Goal: Check status: Check status

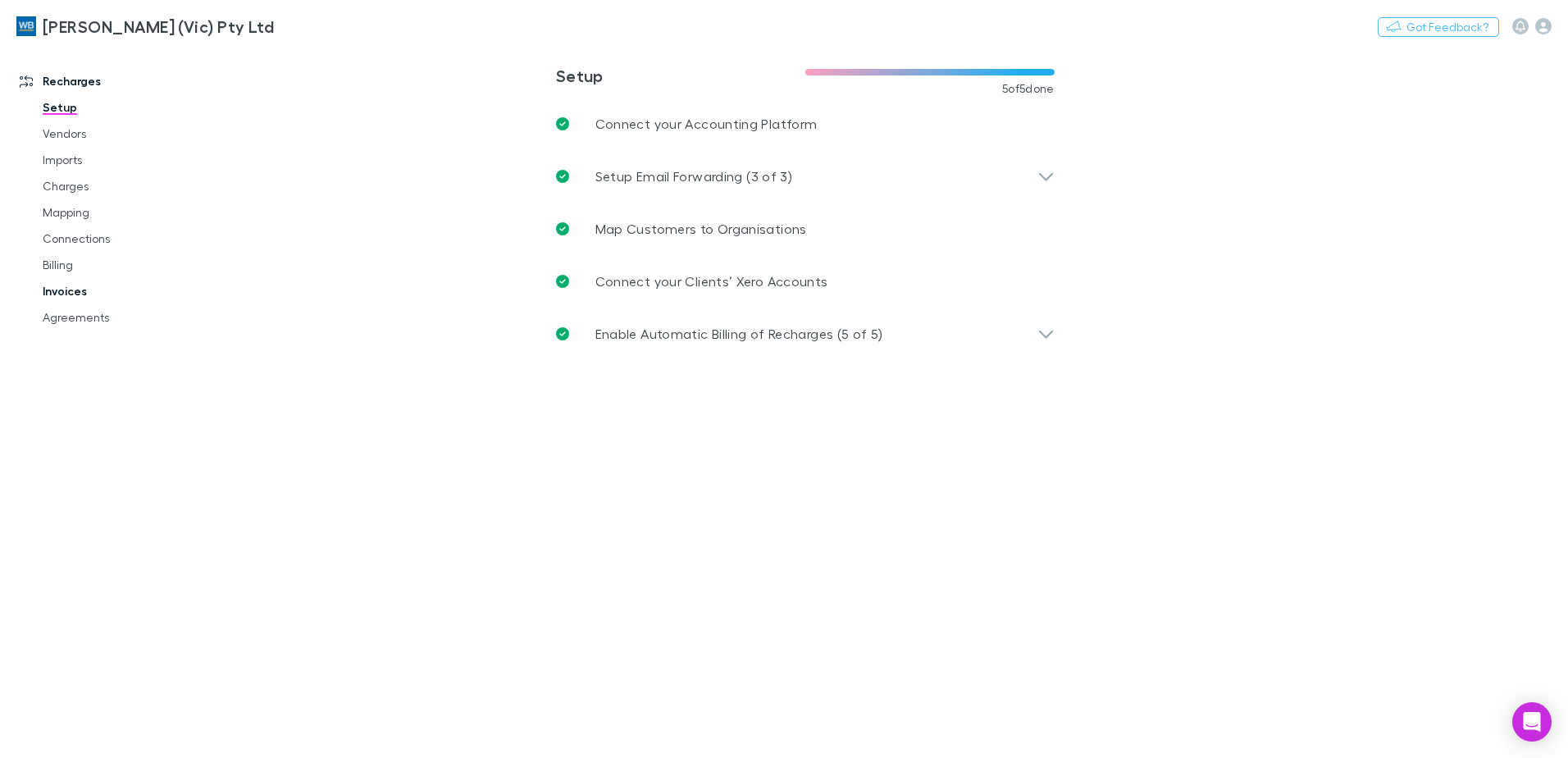
click at [67, 291] on link "Invoices" at bounding box center [124, 291] width 195 height 27
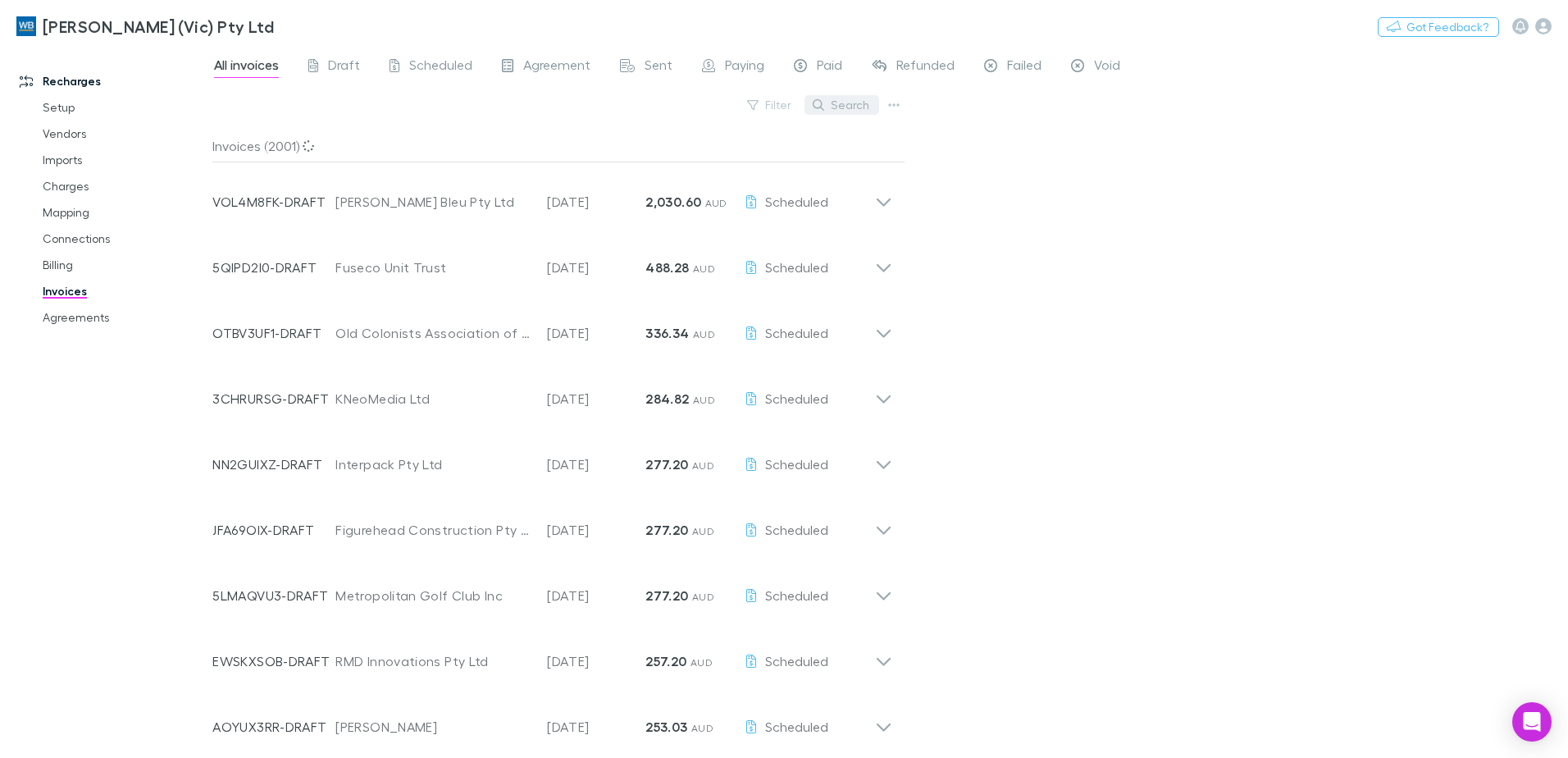
click at [853, 103] on button "Search" at bounding box center [841, 105] width 75 height 20
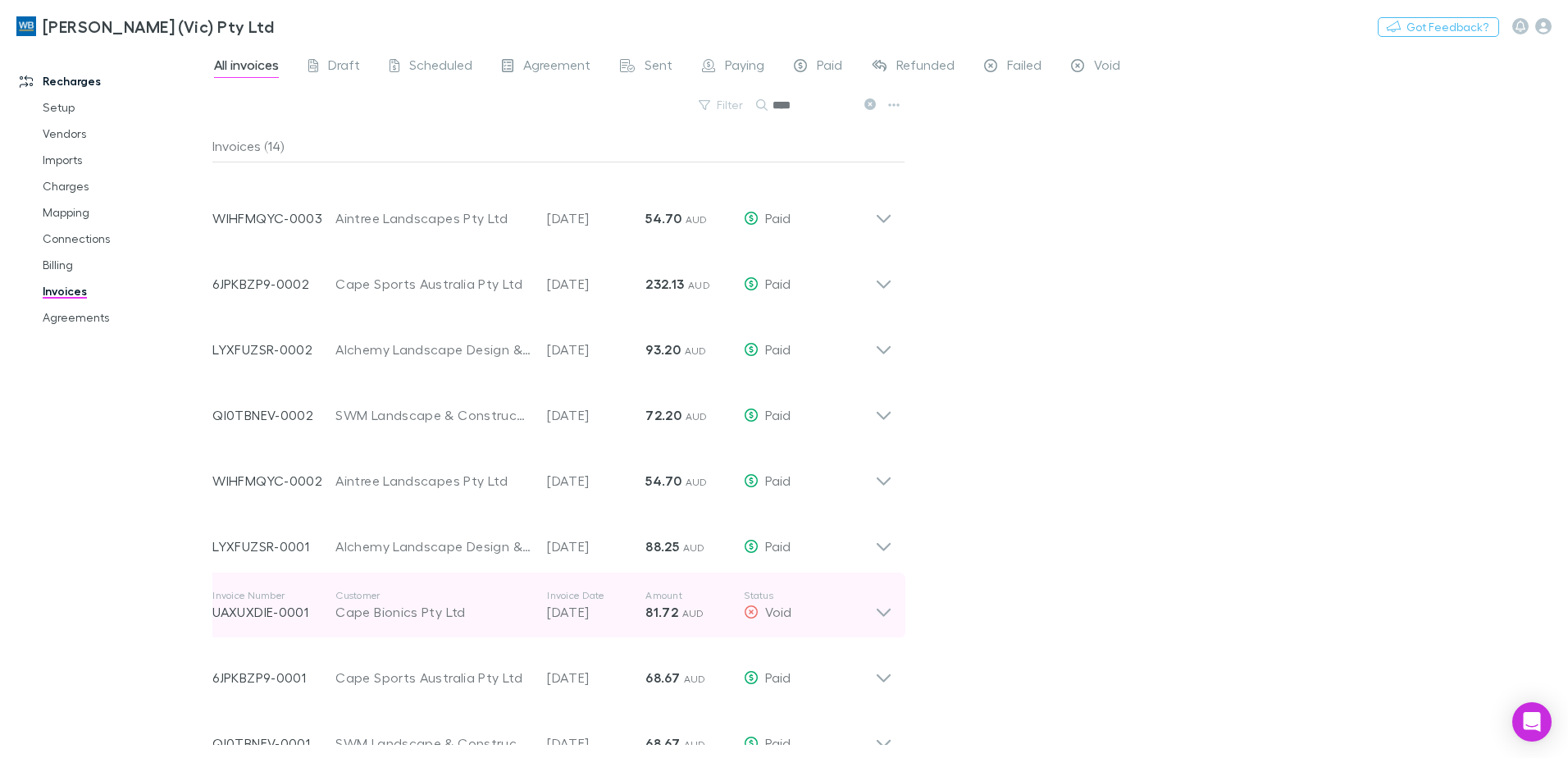
scroll to position [336, 0]
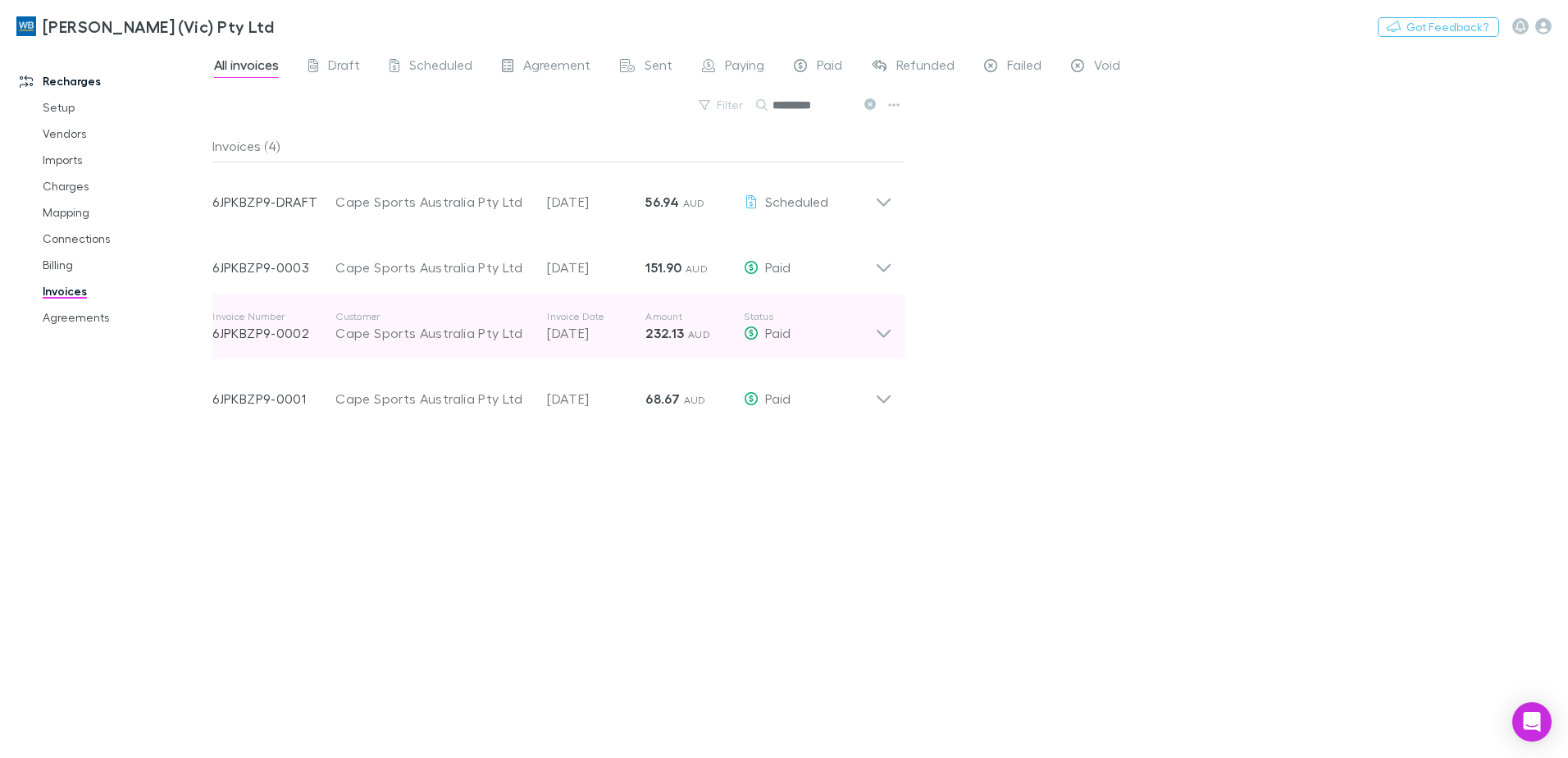
type input "*********"
click at [881, 337] on icon at bounding box center [884, 326] width 18 height 32
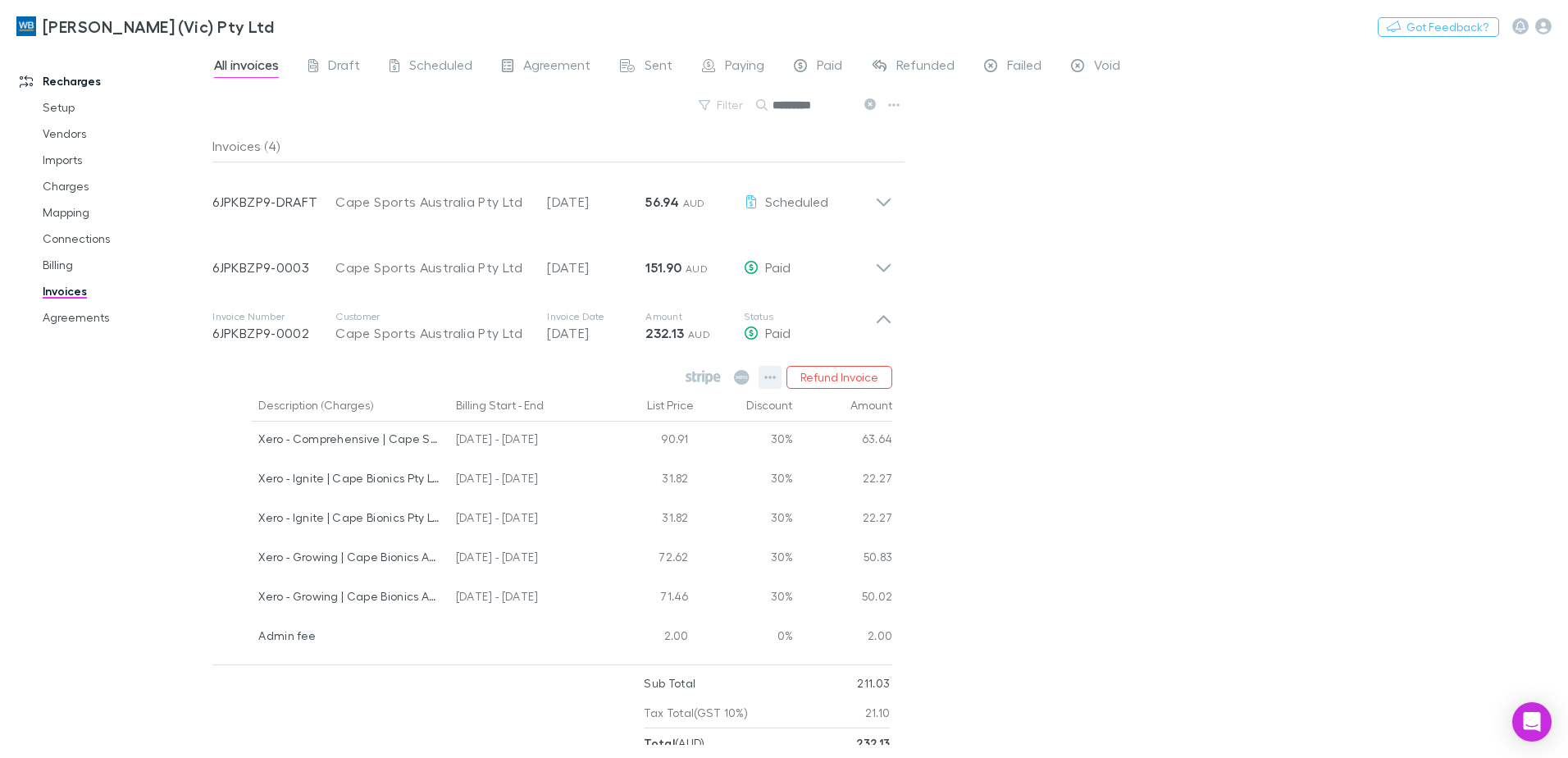
click at [774, 378] on icon "button" at bounding box center [770, 376] width 12 height 13
drag, startPoint x: 1094, startPoint y: 549, endPoint x: 1104, endPoint y: 550, distance: 10.0
click at [1094, 549] on div at bounding box center [784, 379] width 1568 height 758
click at [704, 378] on icon at bounding box center [703, 377] width 3 height 8
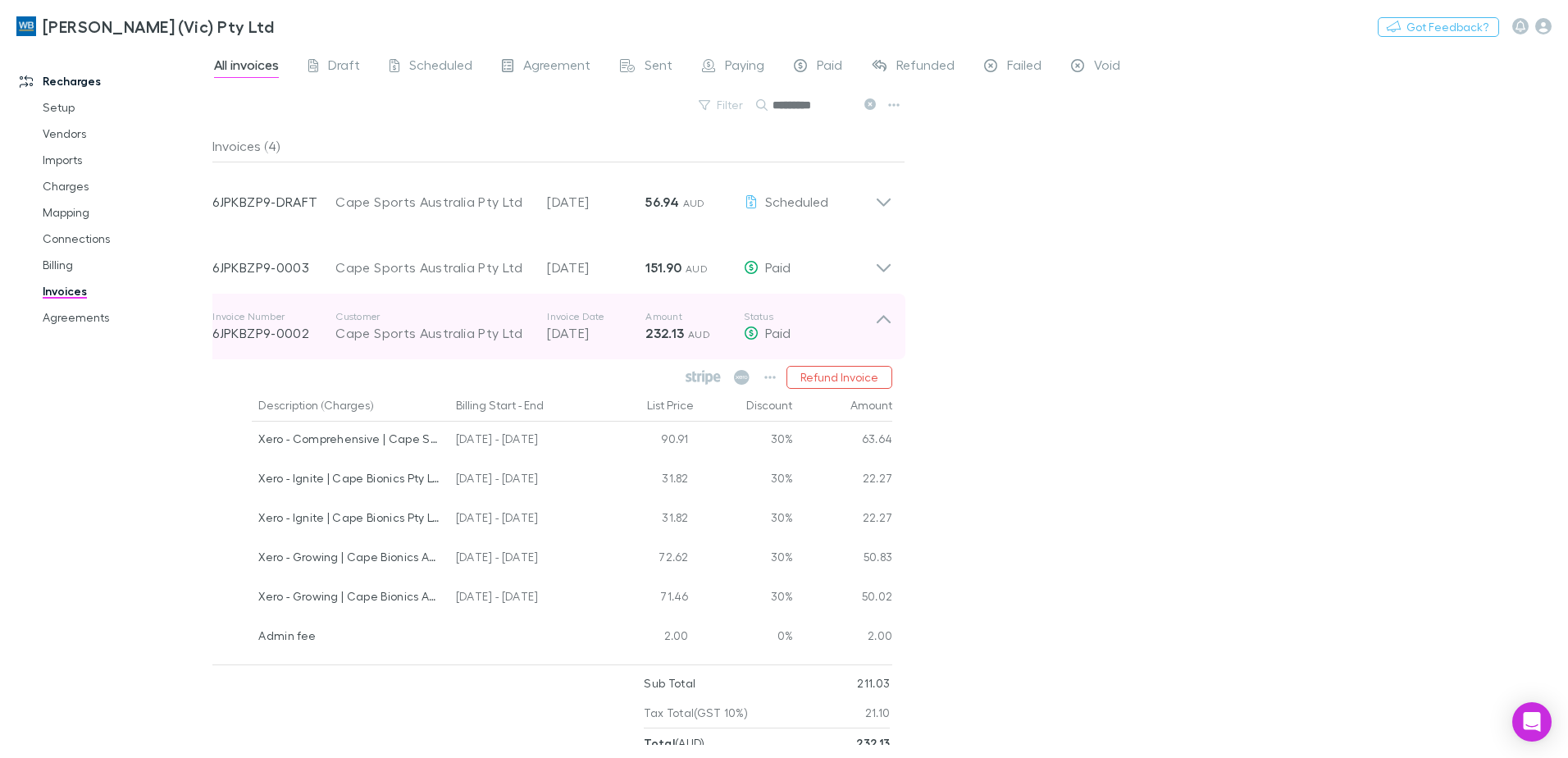
click at [893, 325] on div "Invoice Number 6JPKBZP9-0002 Customer Cape Sports Australia Pty Ltd Invoice Dat…" at bounding box center [552, 326] width 706 height 66
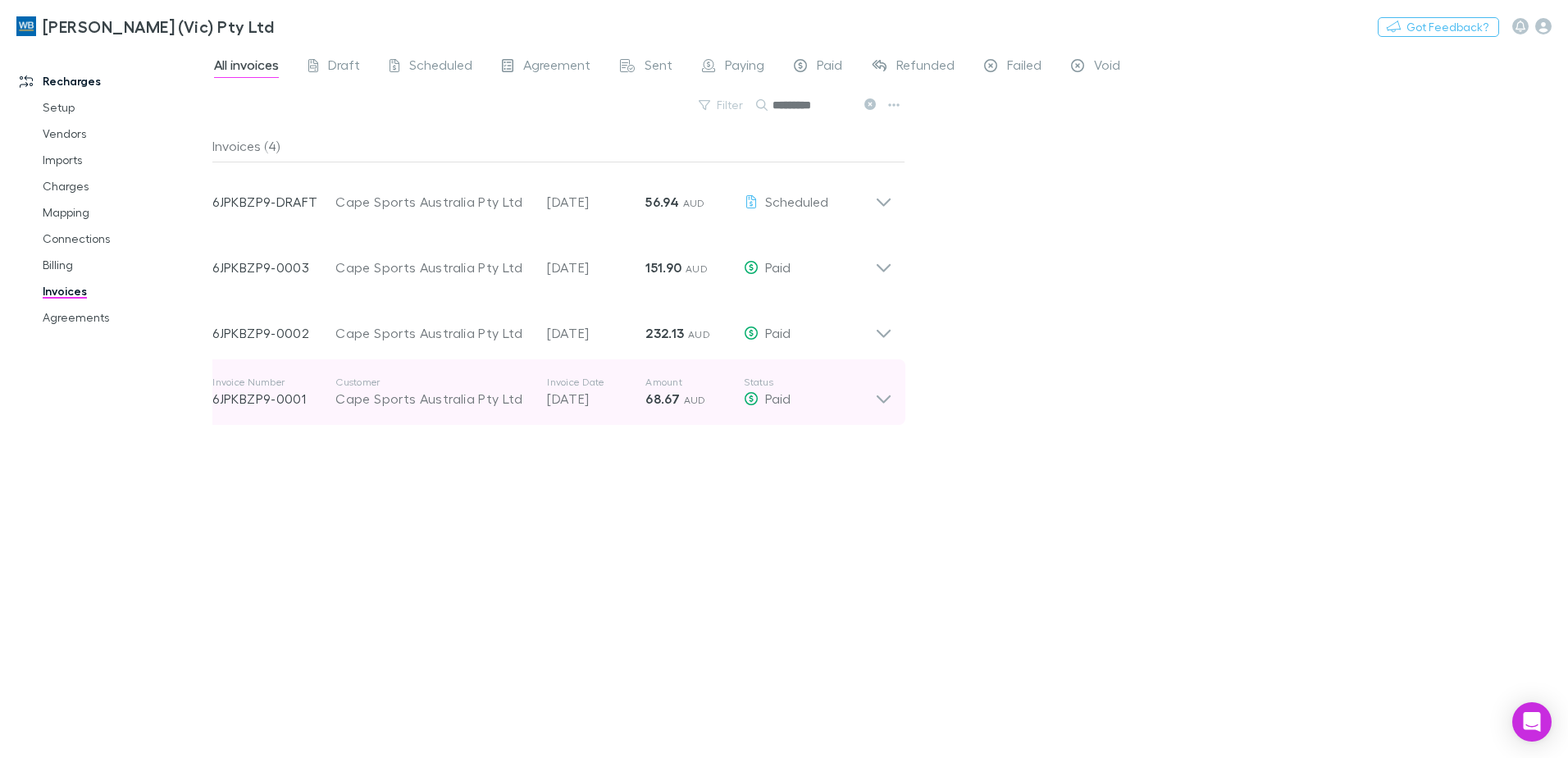
click at [876, 393] on icon at bounding box center [884, 392] width 18 height 32
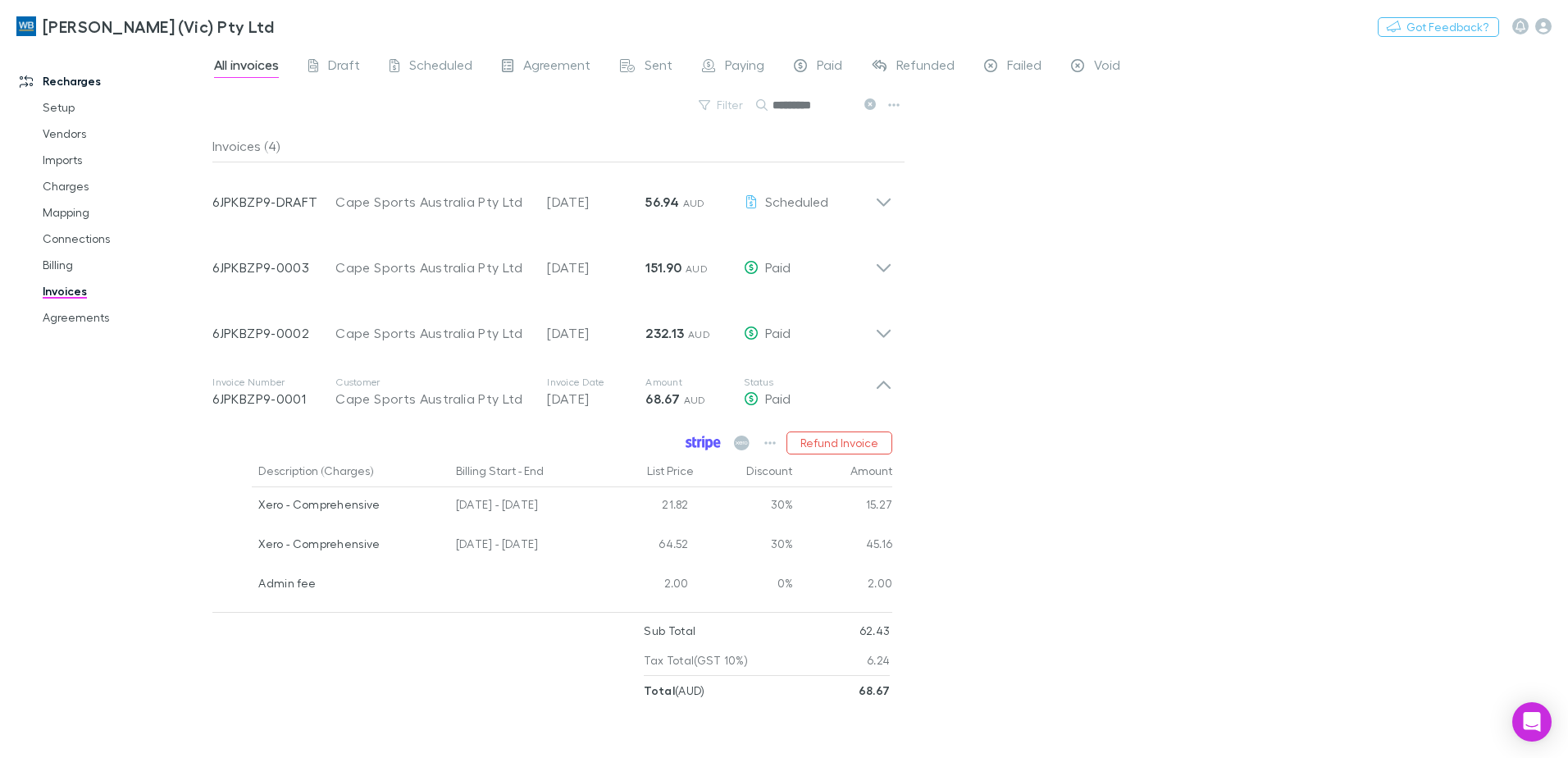
click at [704, 440] on icon at bounding box center [703, 442] width 35 height 15
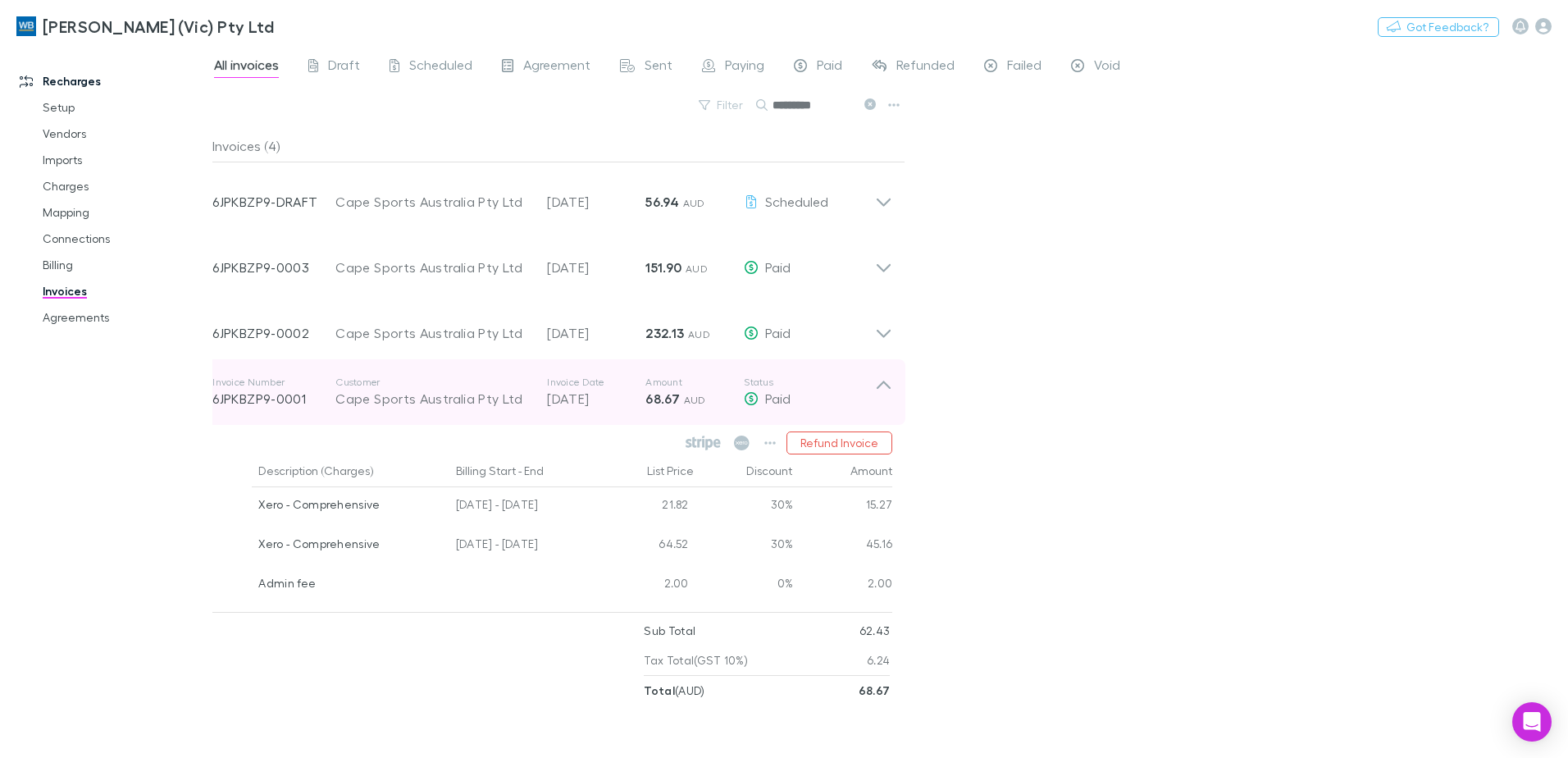
click at [884, 388] on icon at bounding box center [884, 392] width 18 height 32
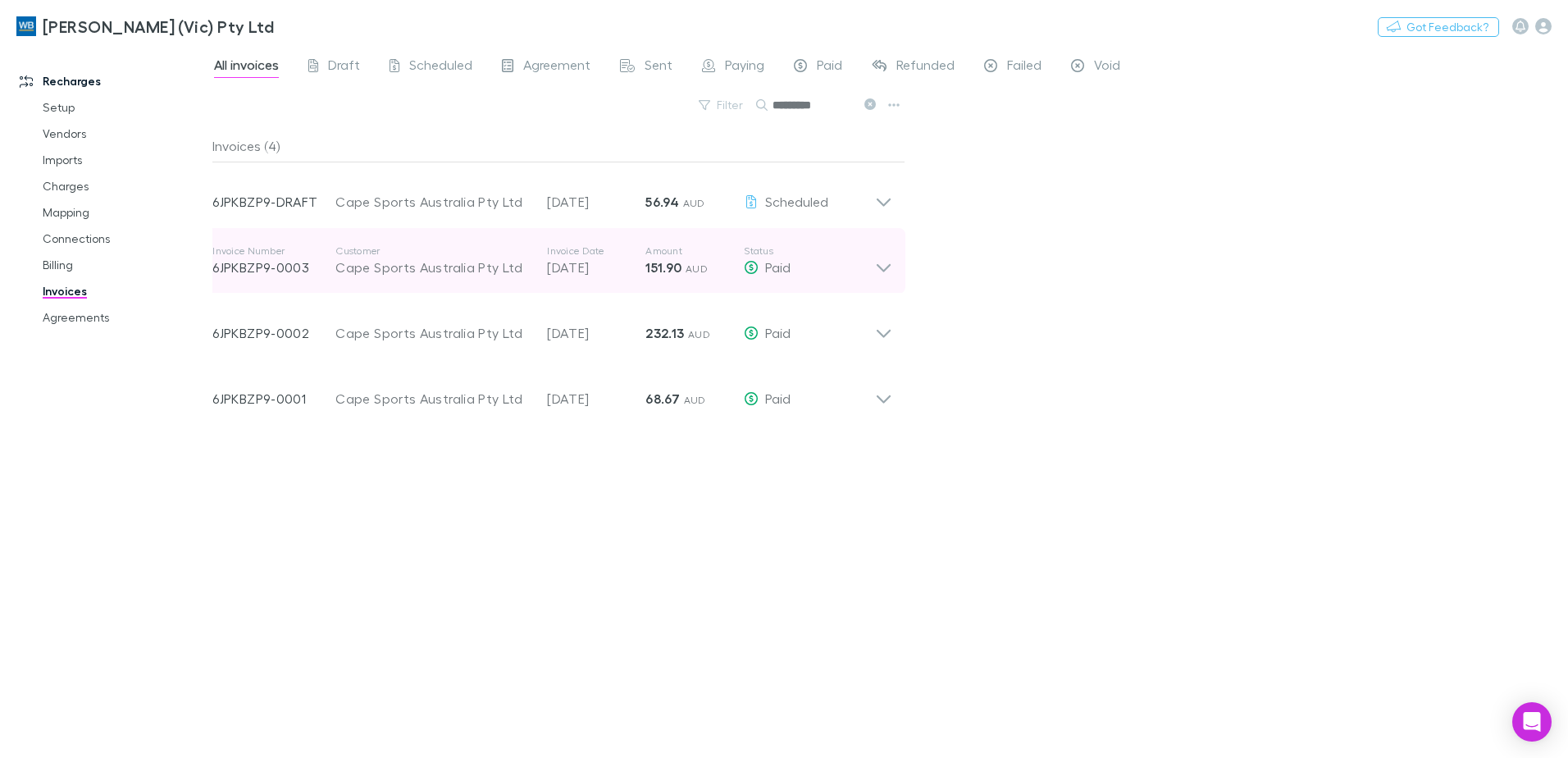
click at [883, 263] on icon at bounding box center [884, 260] width 18 height 32
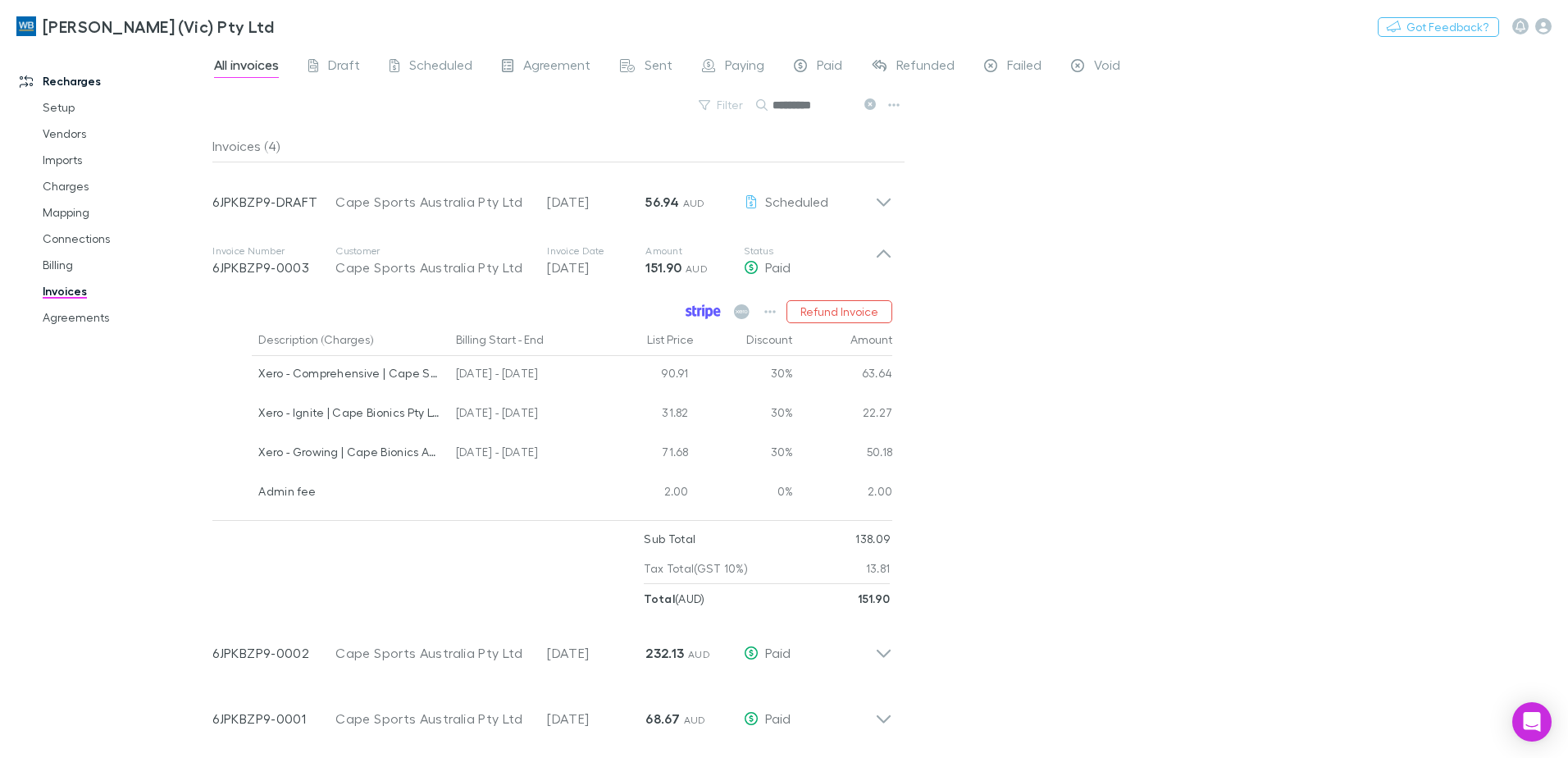
click at [709, 313] on icon at bounding box center [709, 313] width 8 height 12
